Goal: Information Seeking & Learning: Understand process/instructions

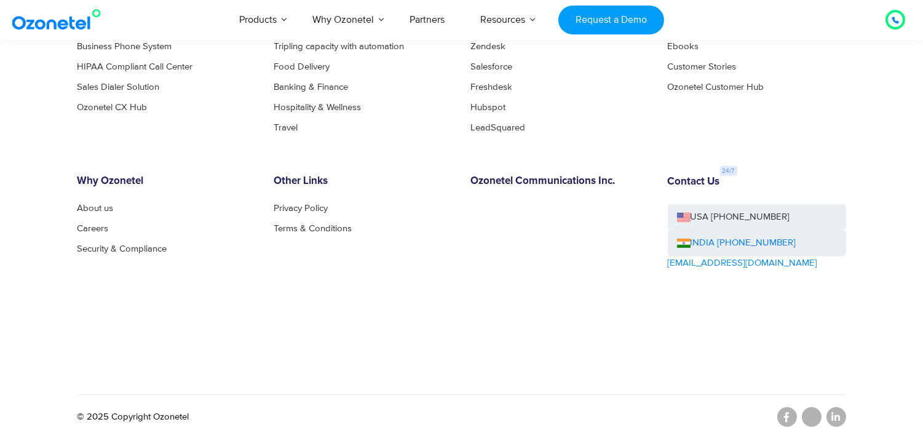
scroll to position [1392, 0]
click at [793, 415] on link at bounding box center [787, 416] width 20 height 20
click at [299, 203] on link "Privacy Policy" at bounding box center [304, 206] width 61 height 9
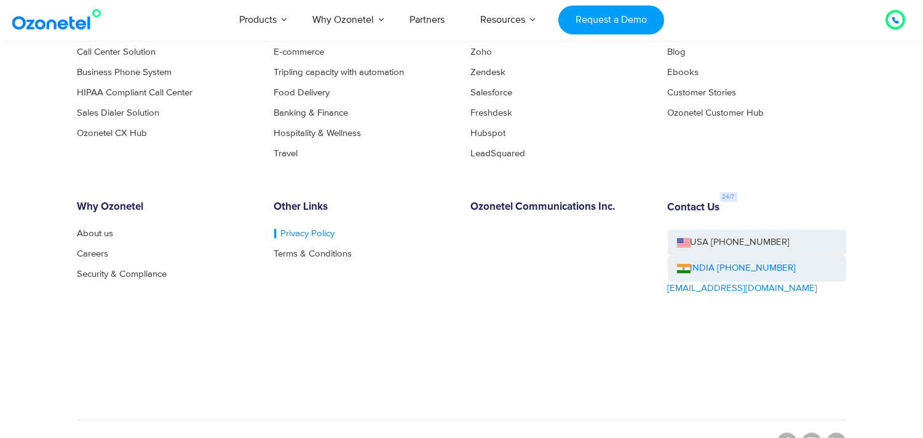
click at [305, 238] on link "Privacy Policy" at bounding box center [304, 233] width 61 height 9
